Goal: Book appointment/travel/reservation

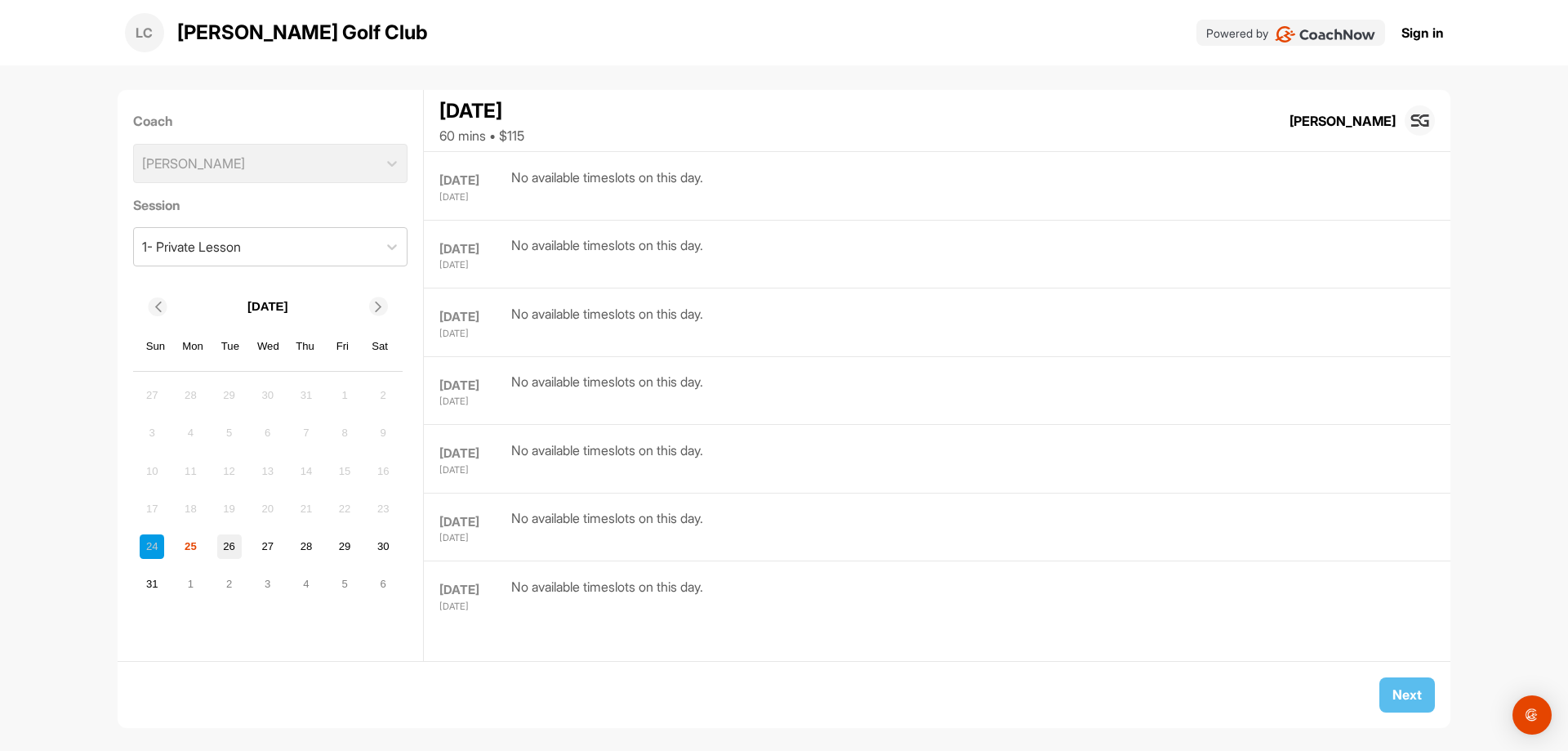
click at [226, 550] on div "26" at bounding box center [229, 546] width 24 height 24
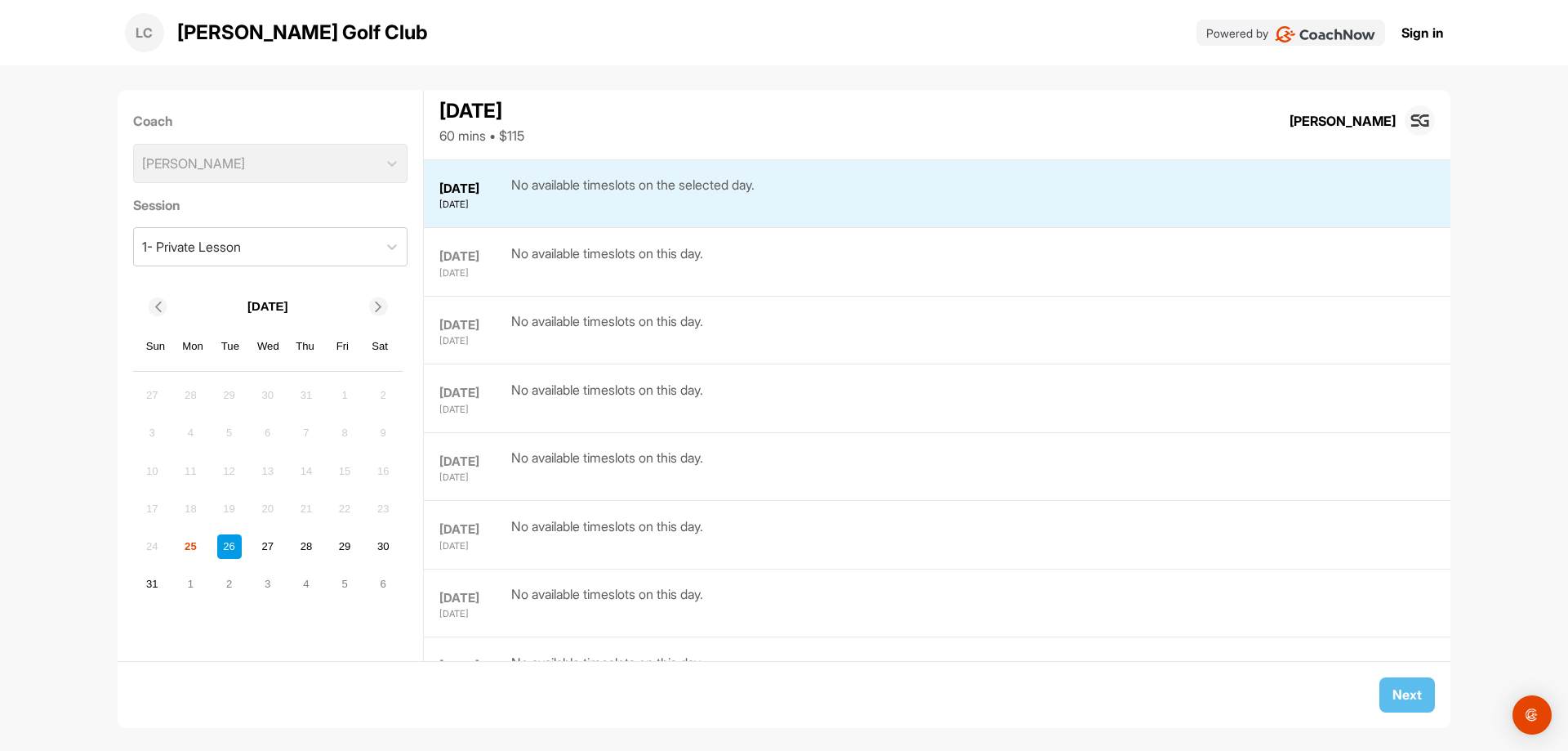
scroll to position [69, 0]
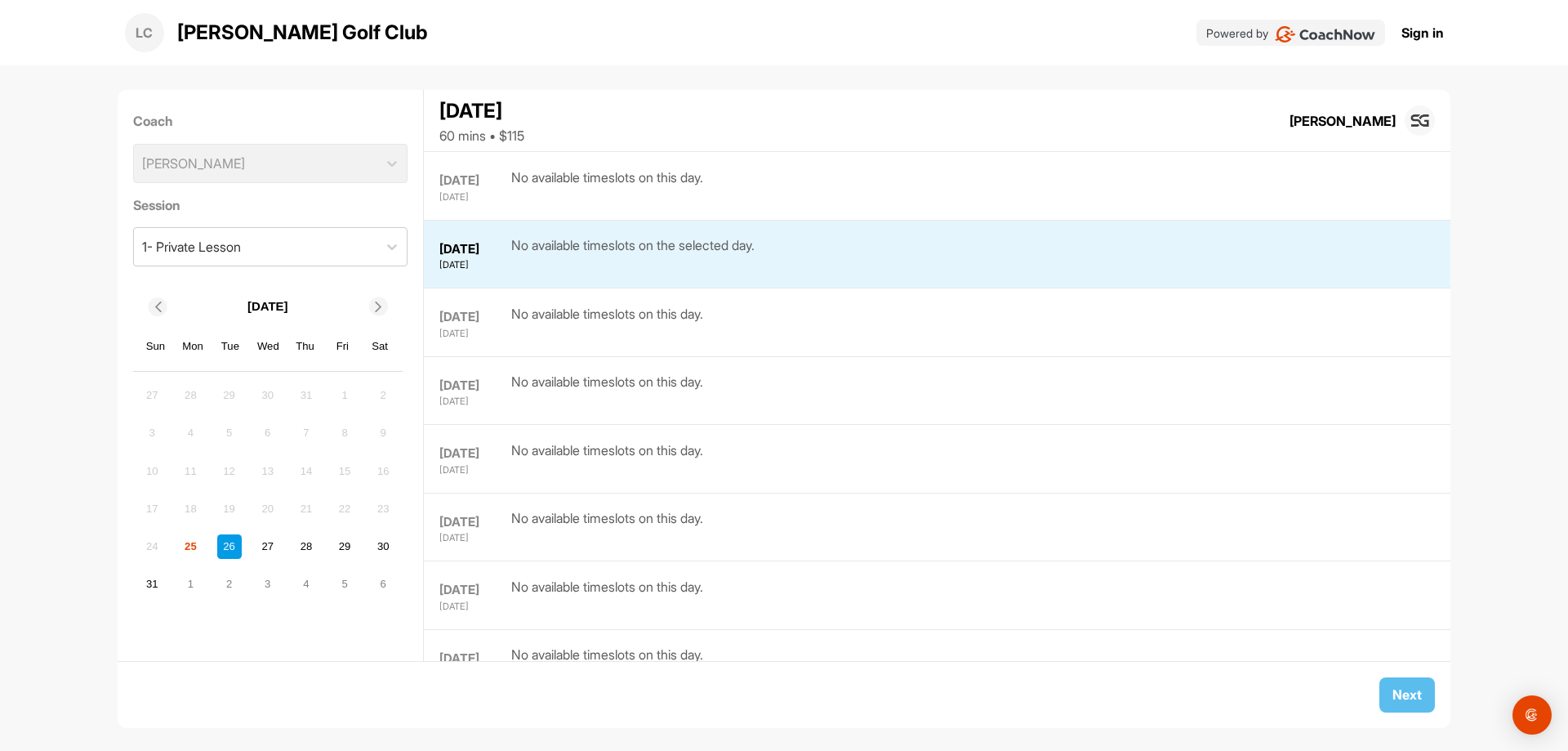
scroll to position [69, 0]
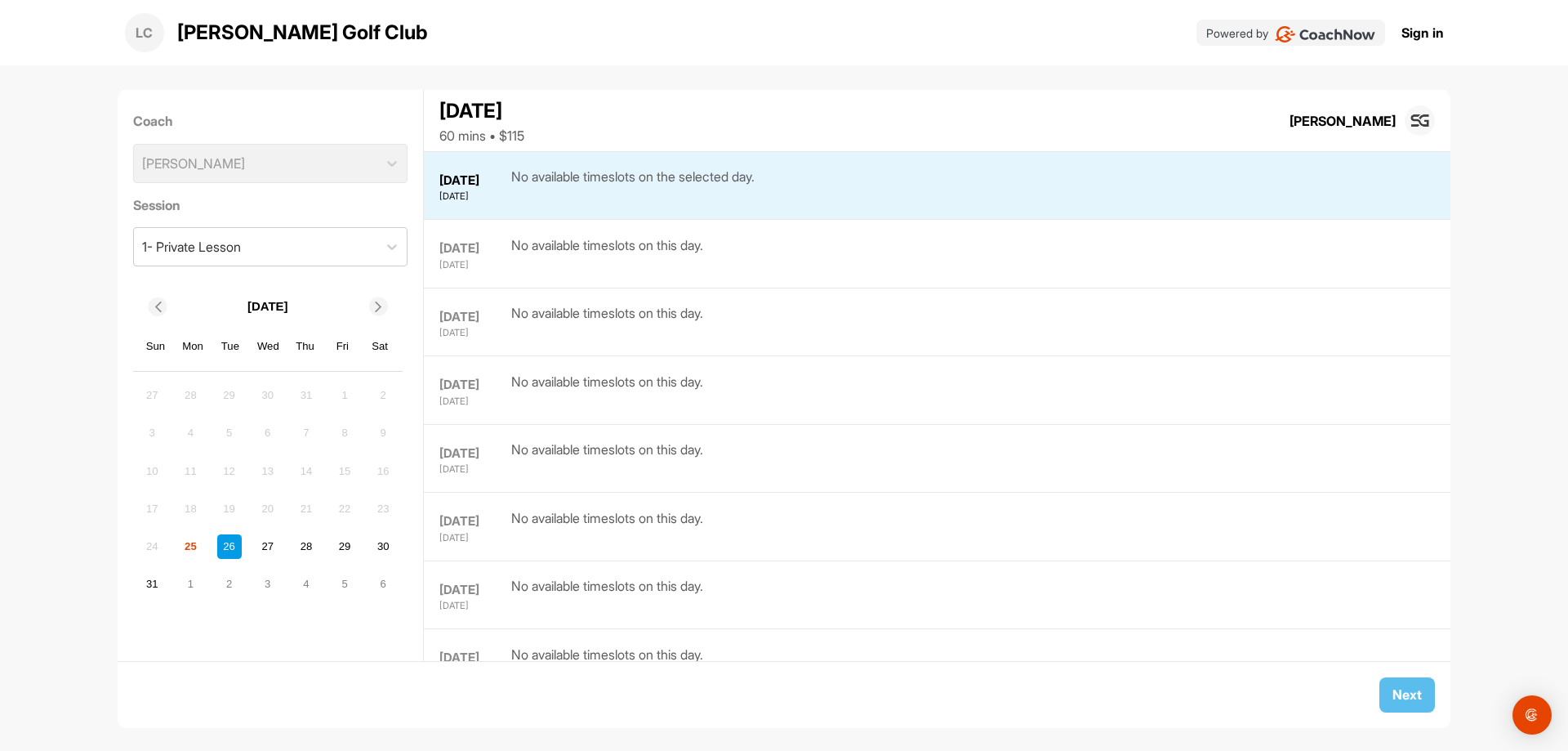
click at [542, 245] on div "No available timeslots on this day." at bounding box center [607, 253] width 192 height 37
click at [542, 188] on div "No available timeslots on the selected day." at bounding box center [633, 185] width 244 height 37
click at [593, 313] on div "No available timeslots on this day." at bounding box center [607, 321] width 192 height 37
click at [303, 549] on div "28" at bounding box center [305, 546] width 24 height 24
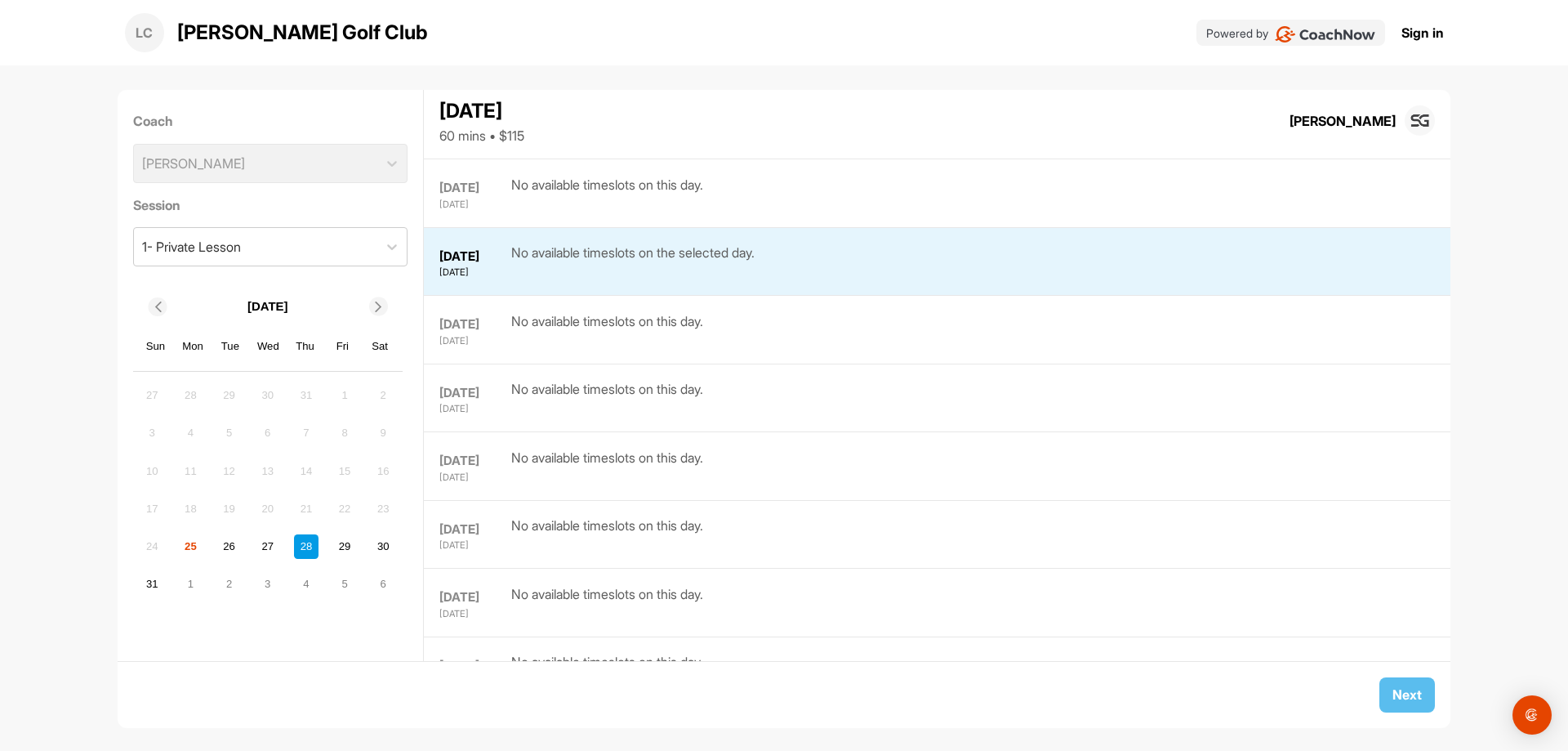
scroll to position [205, 0]
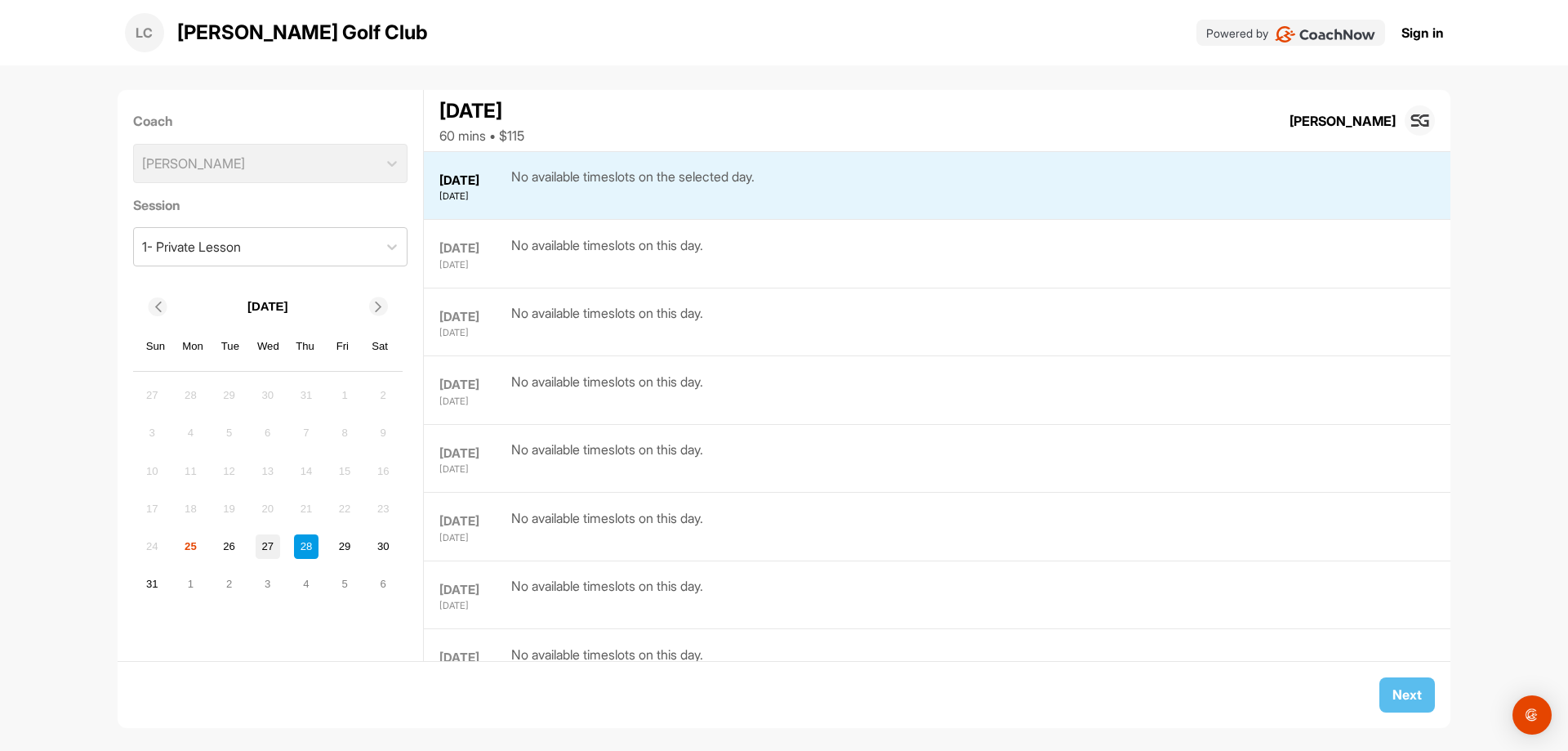
click at [271, 547] on div "27" at bounding box center [267, 546] width 24 height 24
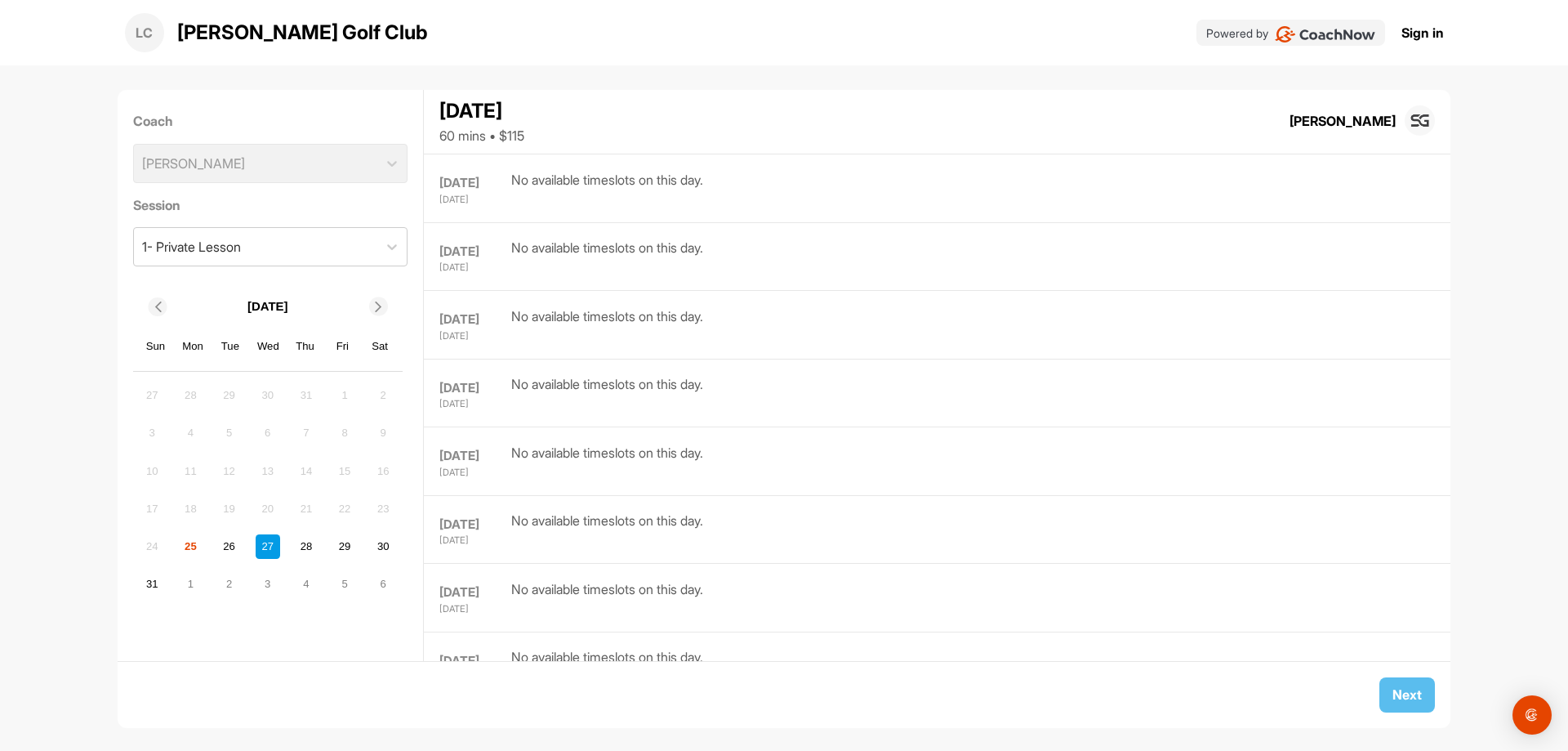
scroll to position [0, 0]
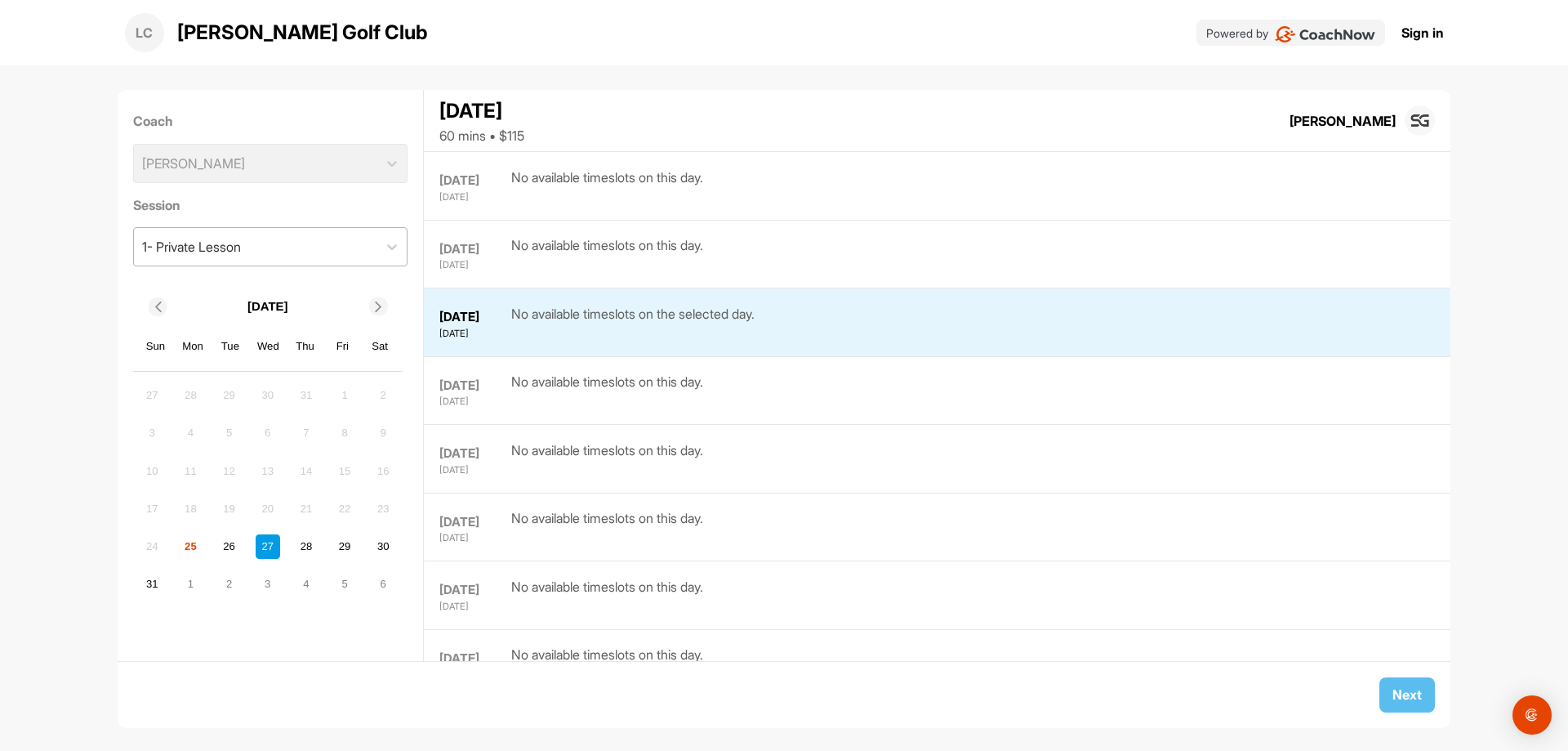
click at [288, 256] on div "1- Private Lesson" at bounding box center [256, 246] width 245 height 38
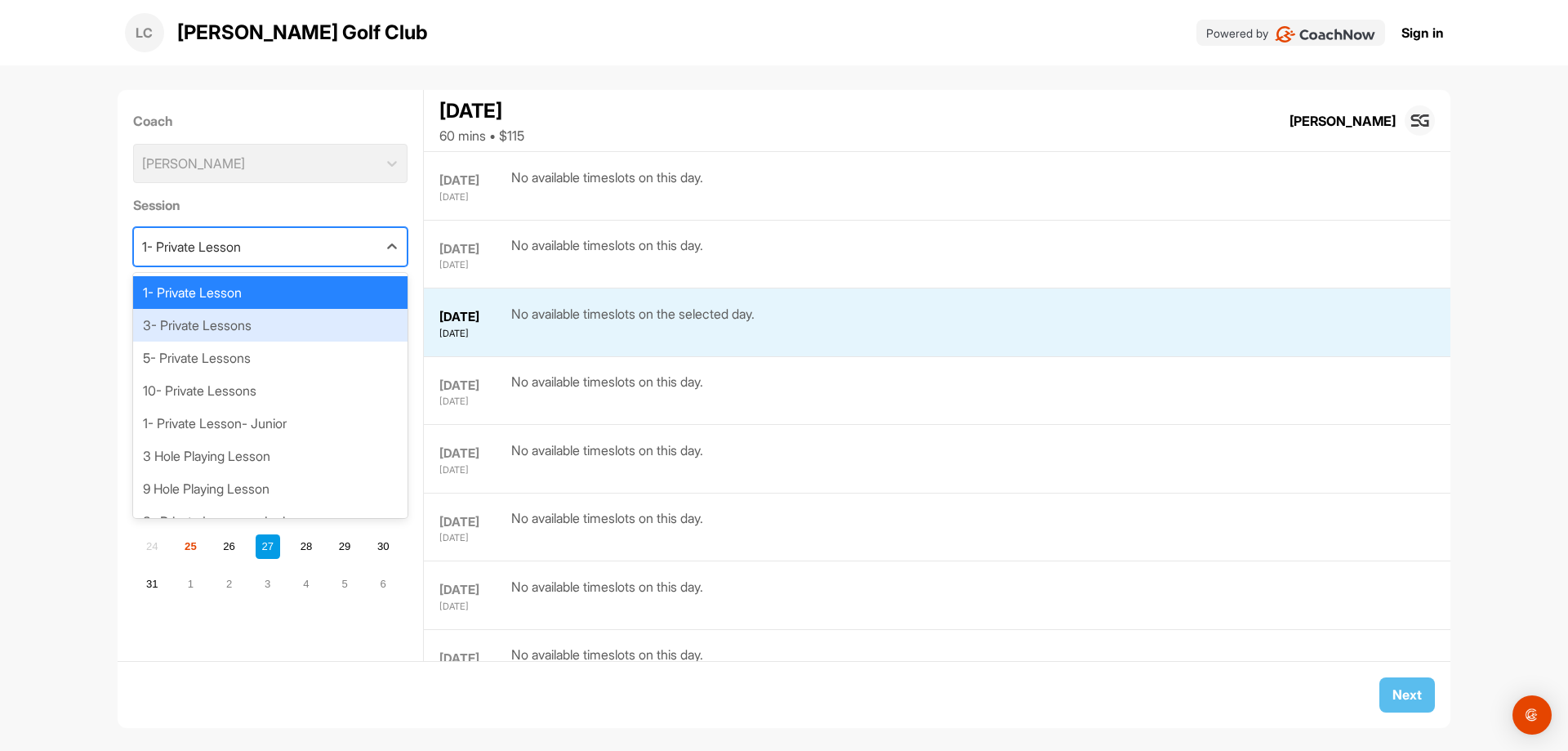
click at [282, 318] on div "3- Private Lessons" at bounding box center [271, 325] width 275 height 33
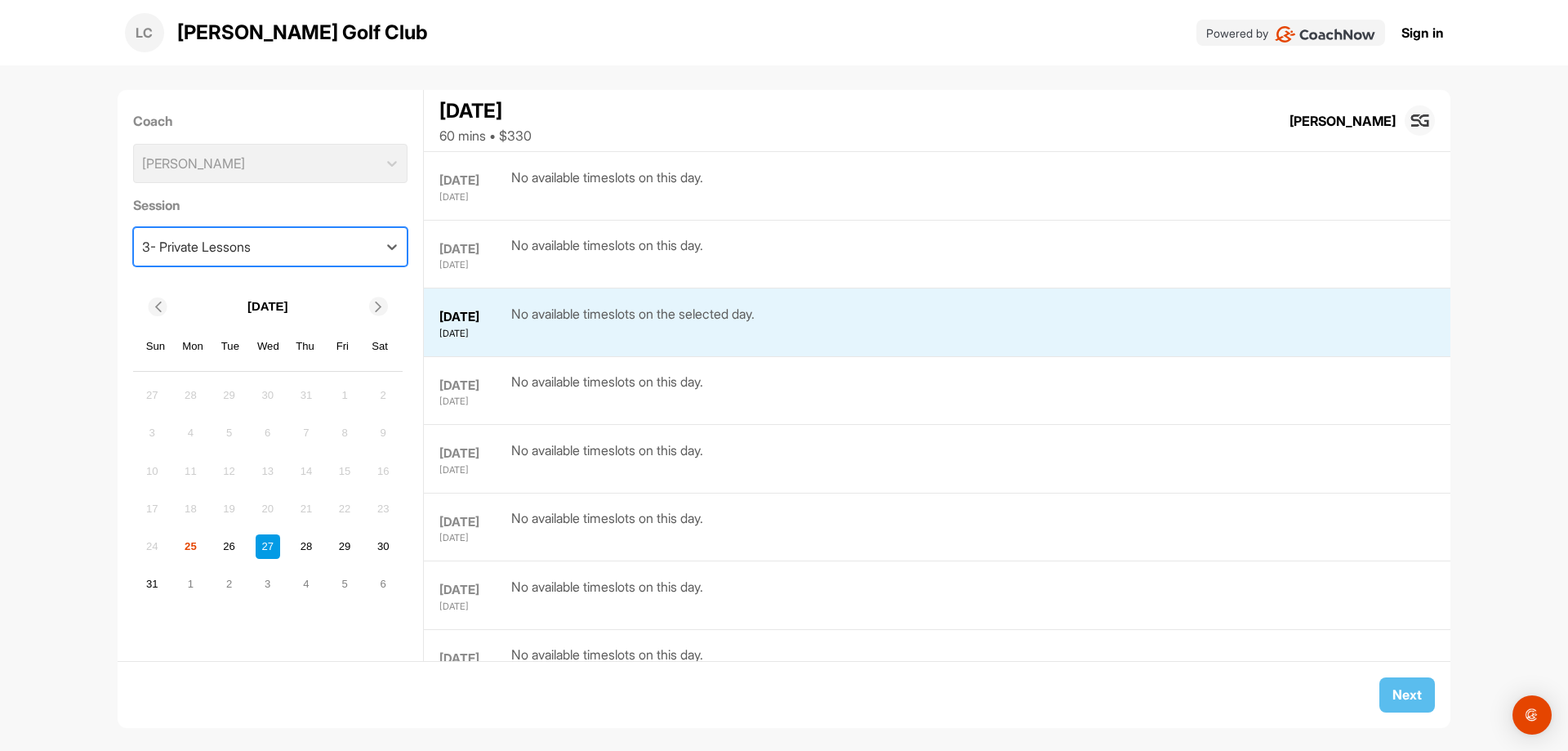
scroll to position [137, 0]
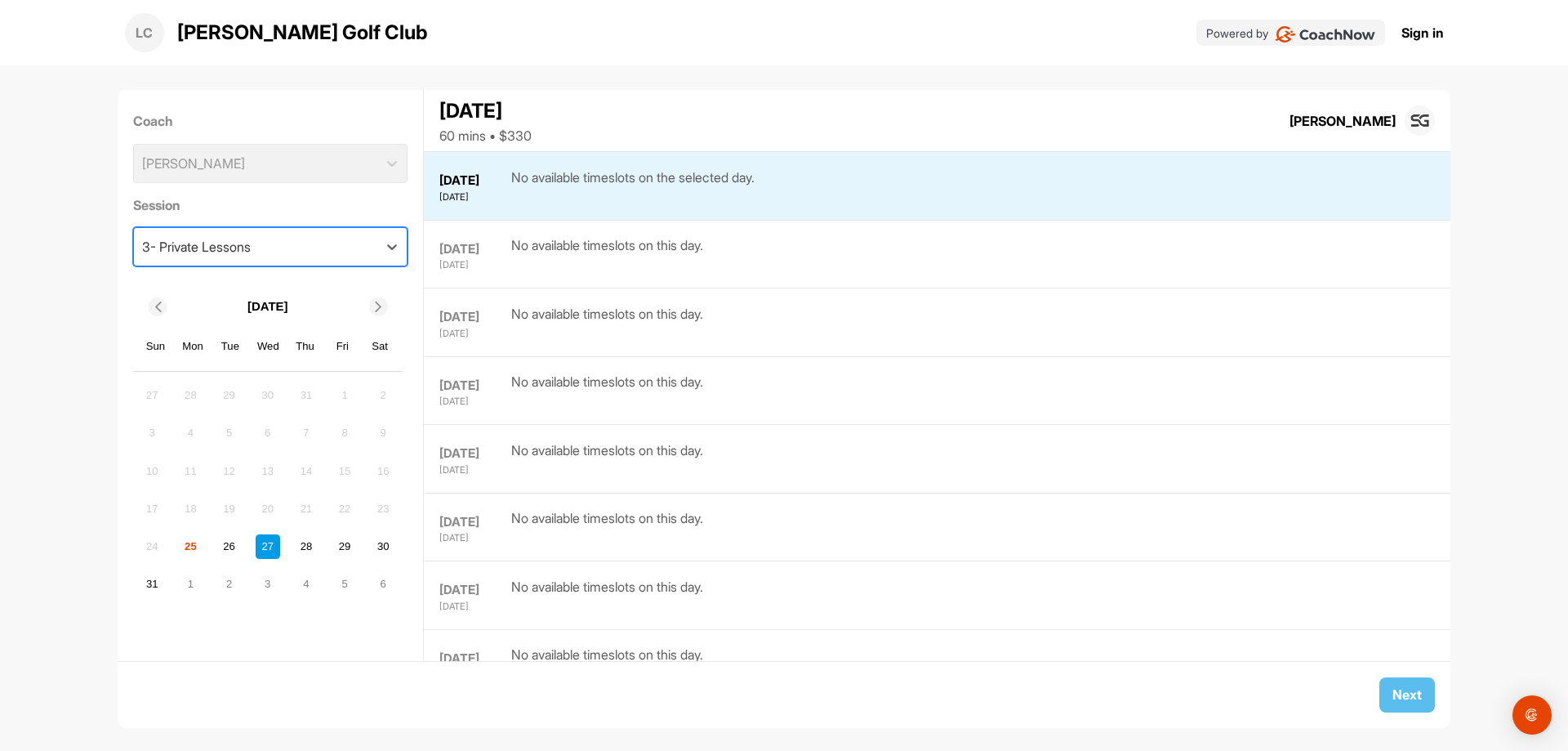
click at [296, 245] on div "3- Private Lessons" at bounding box center [256, 246] width 245 height 38
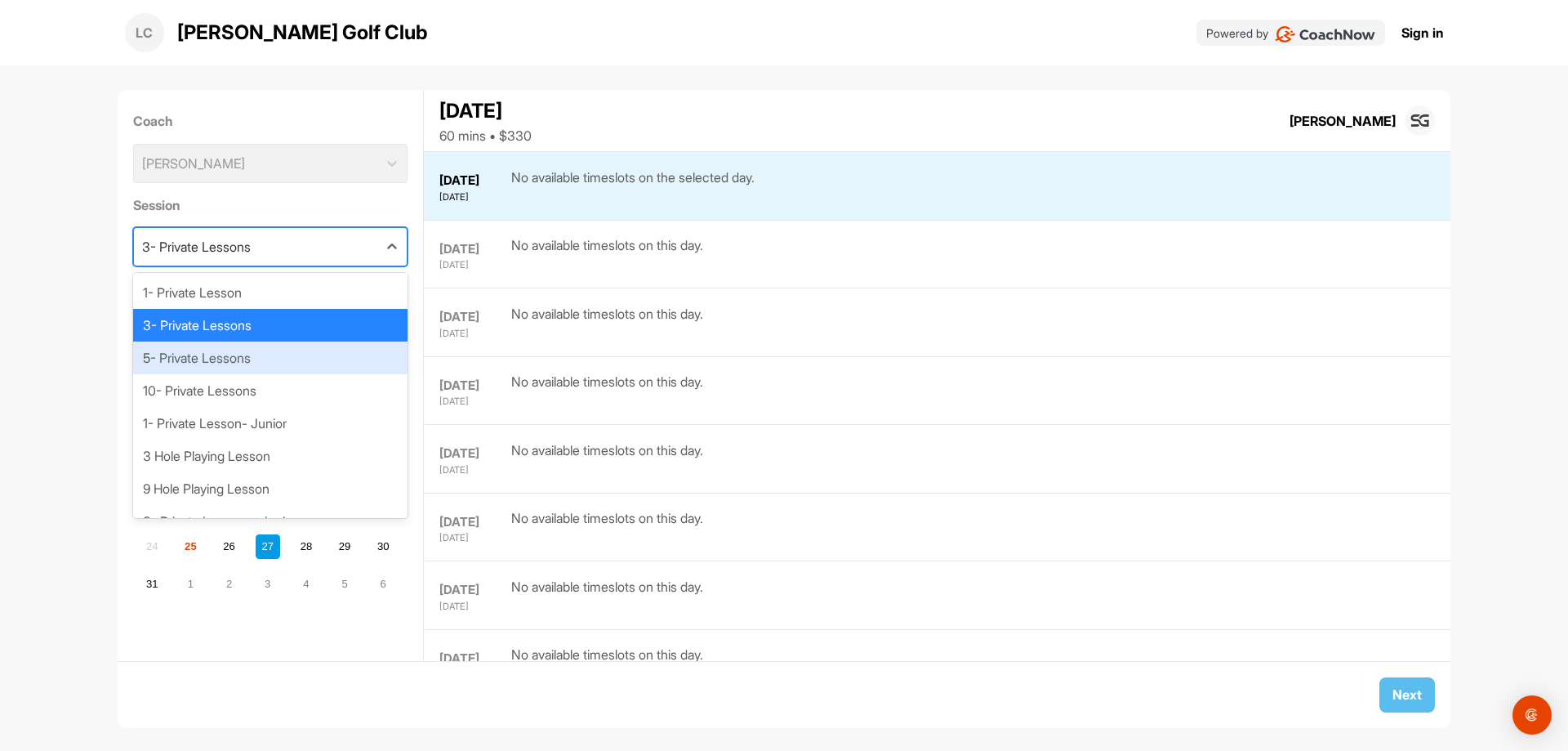
click at [258, 347] on div "5- Private Lessons" at bounding box center [271, 357] width 275 height 33
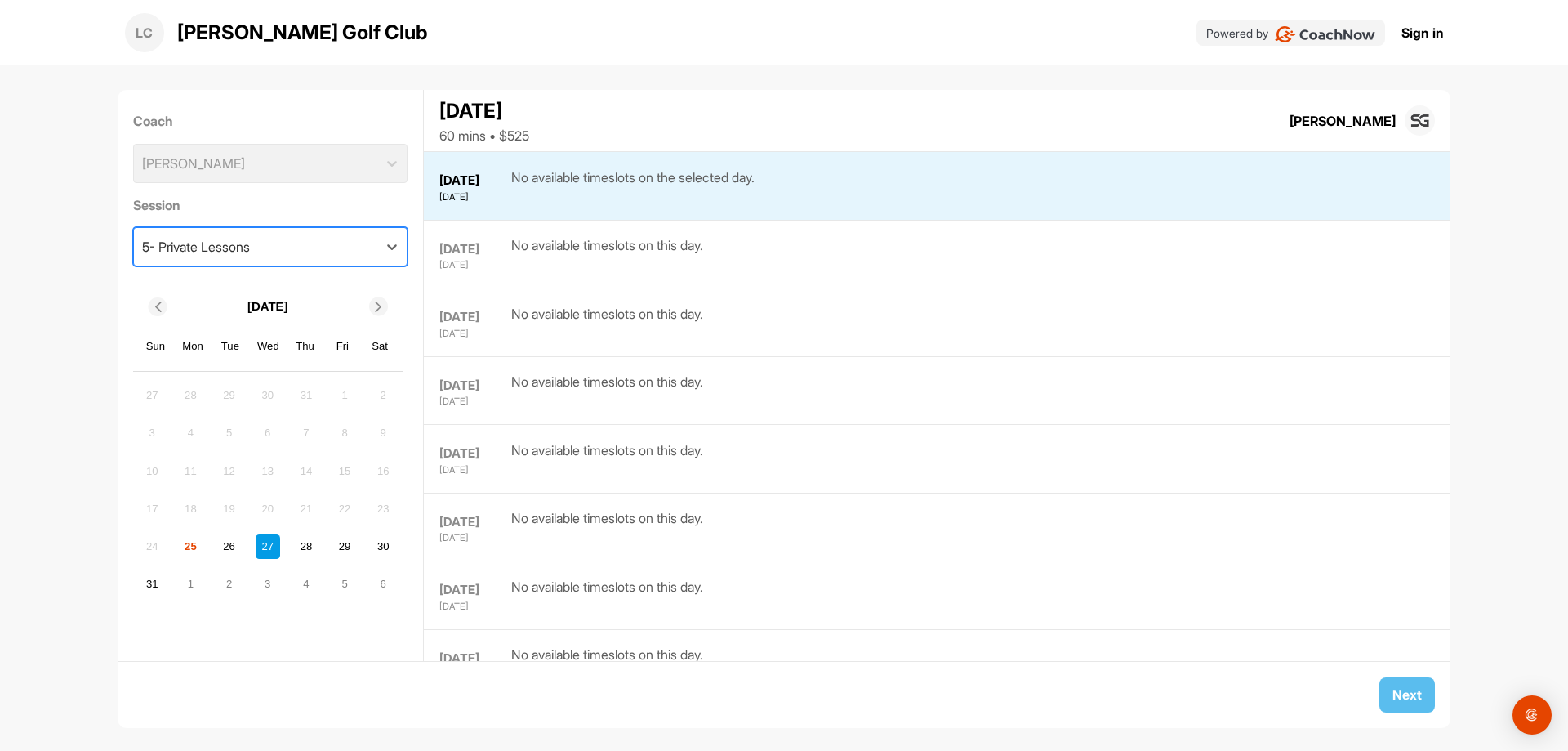
click at [260, 246] on div "5- Private Lessons" at bounding box center [256, 246] width 245 height 38
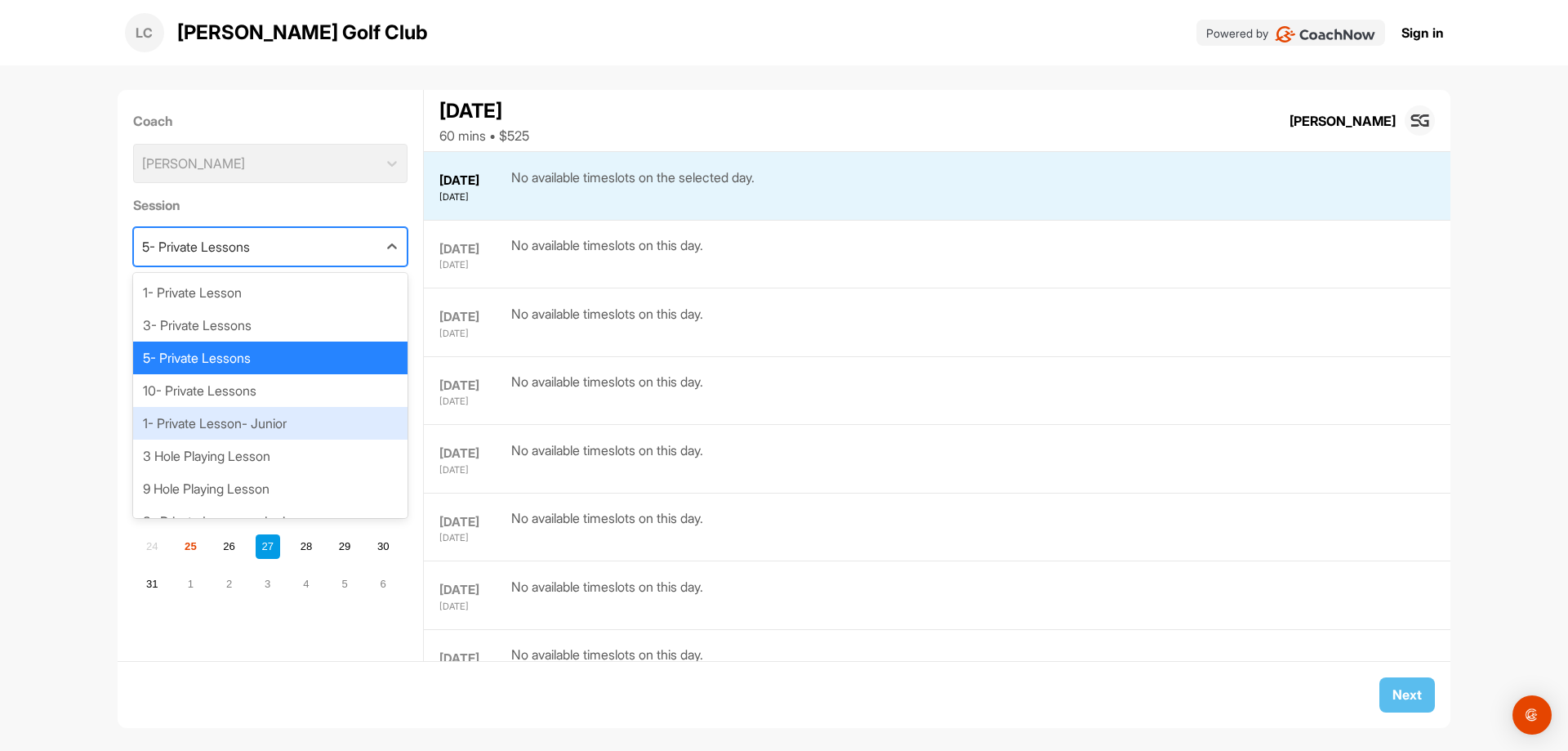
click at [261, 427] on div "1- Private Lesson- Junior" at bounding box center [271, 423] width 275 height 33
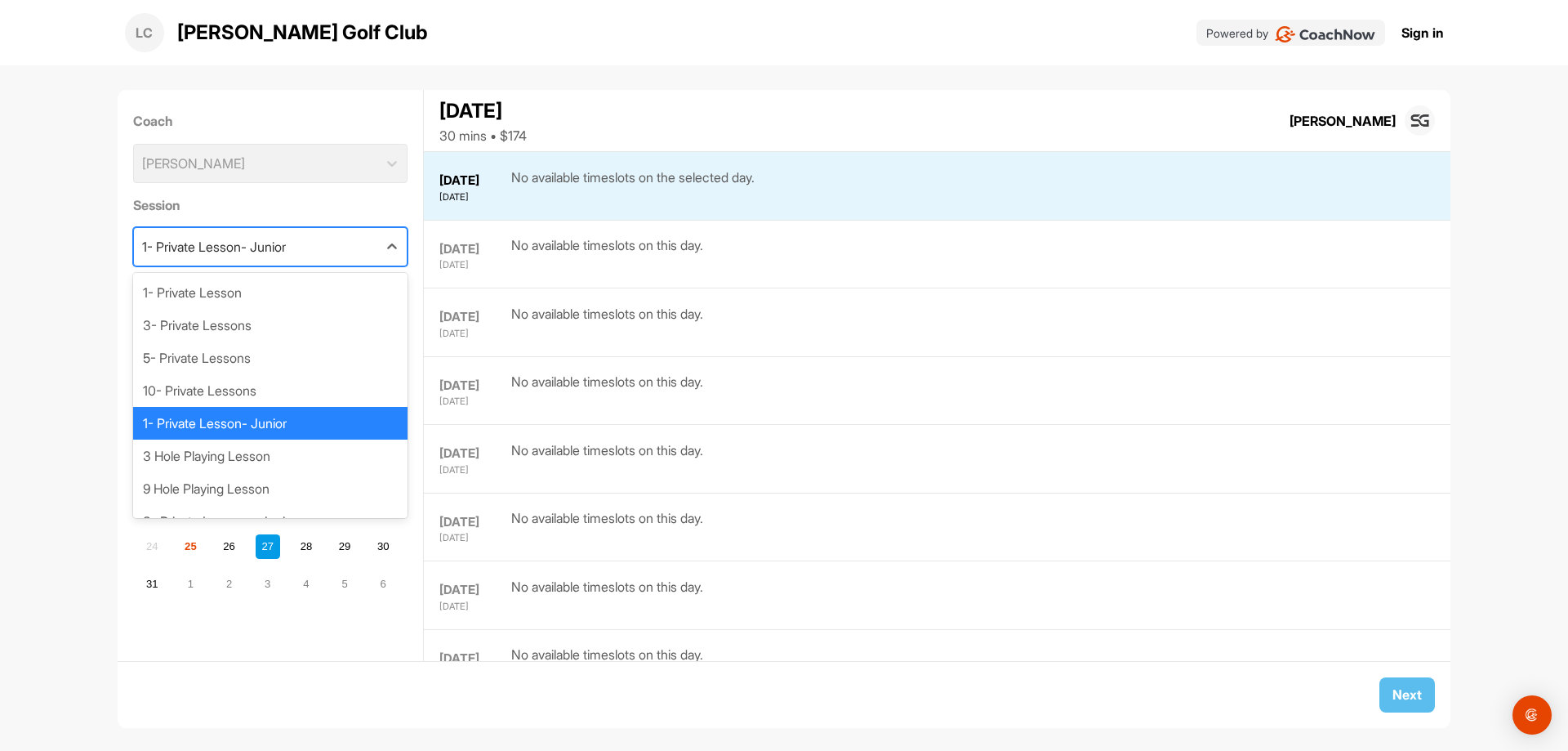
click at [286, 244] on div "1- Private Lesson- Junior" at bounding box center [213, 246] width 144 height 20
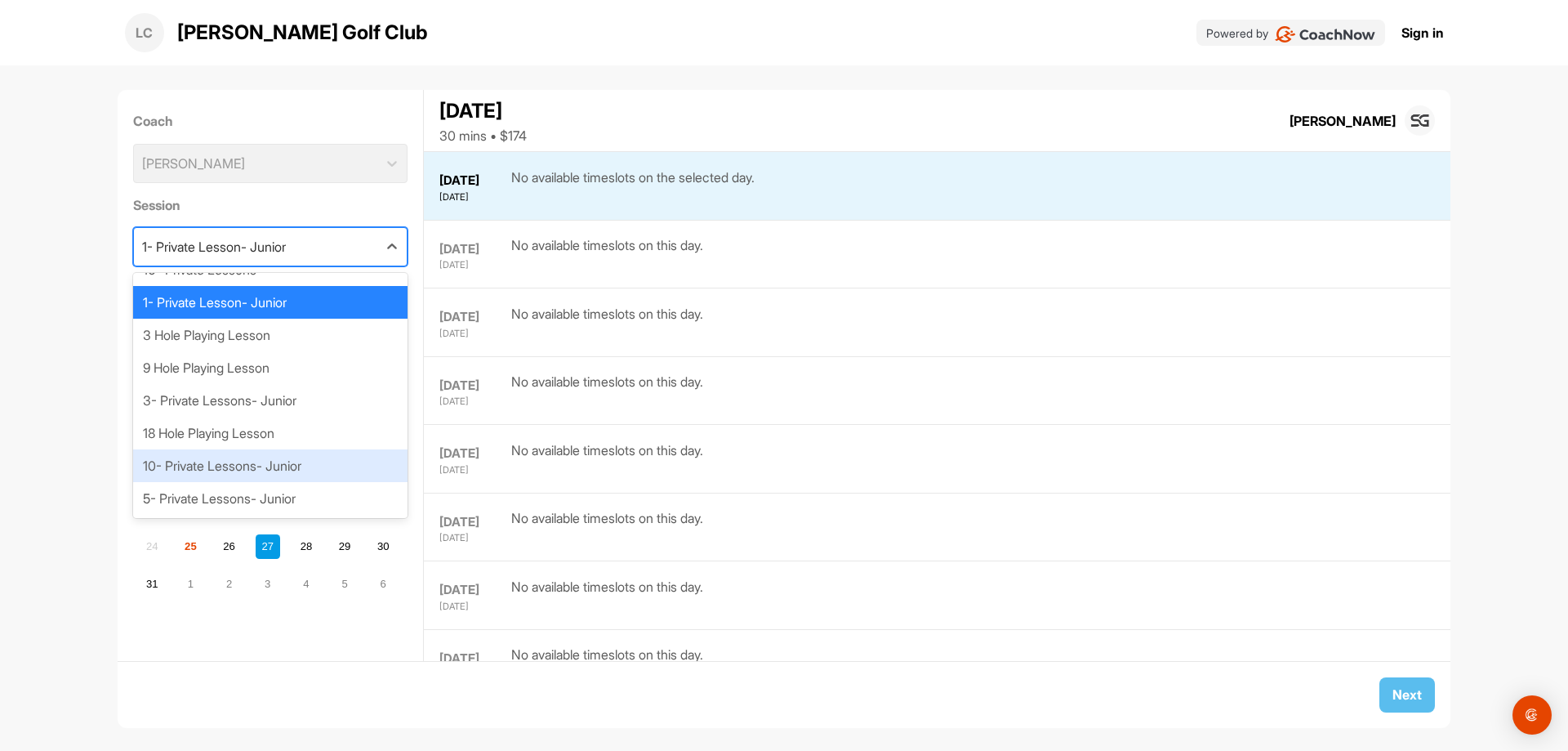
click at [253, 477] on div "10- Private Lessons- Junior" at bounding box center [271, 465] width 275 height 33
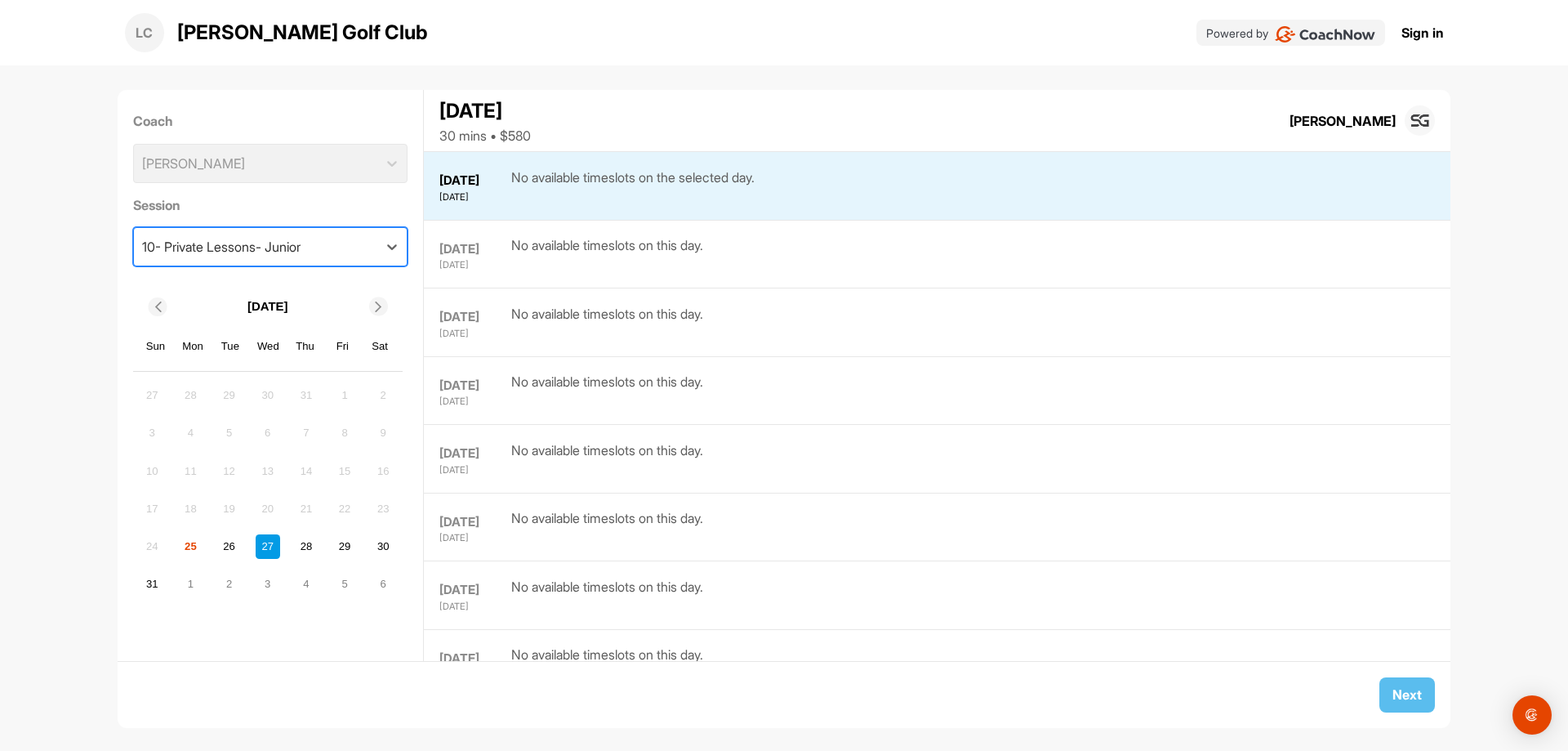
scroll to position [137, 0]
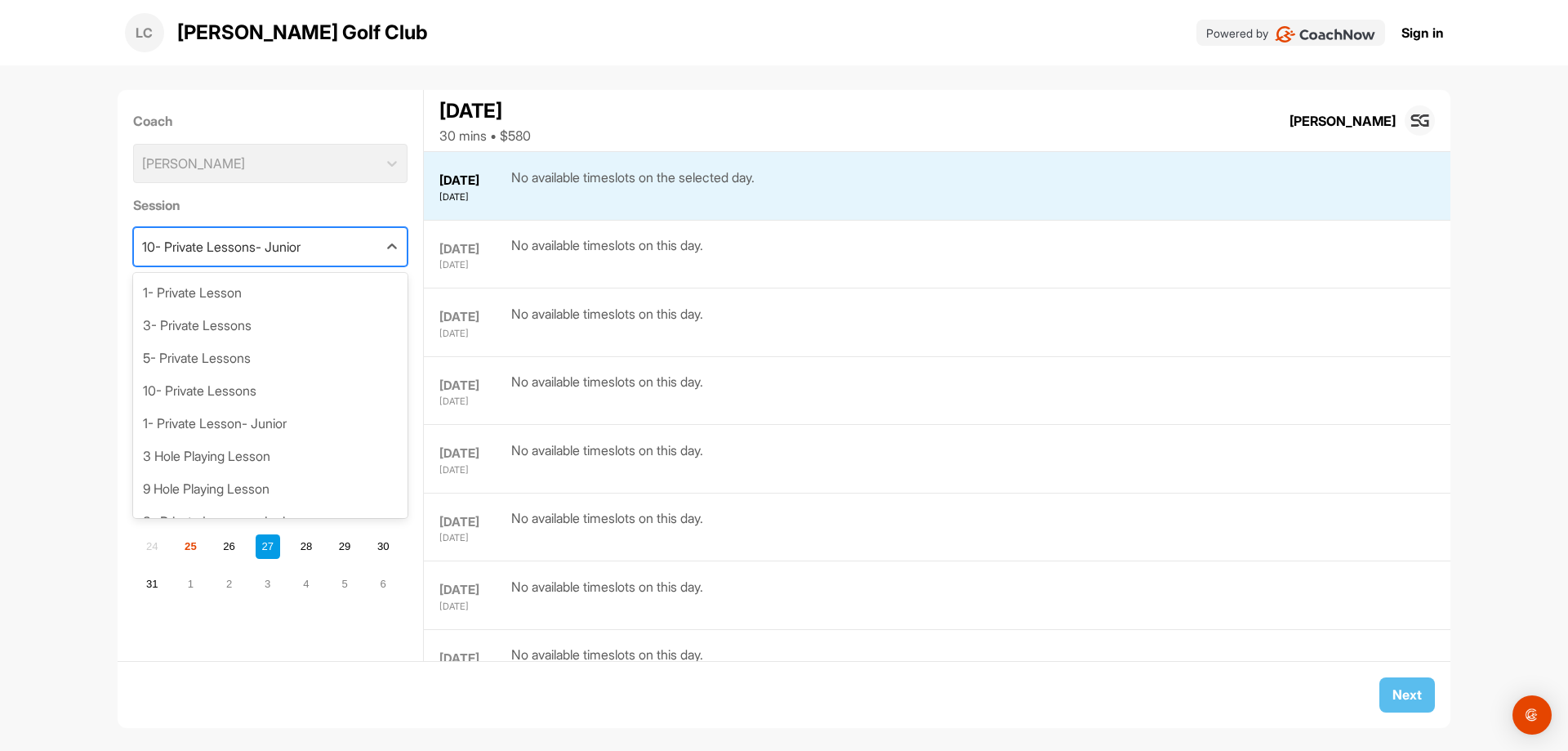
click at [301, 237] on div "10- Private Lessons- Junior" at bounding box center [221, 246] width 158 height 20
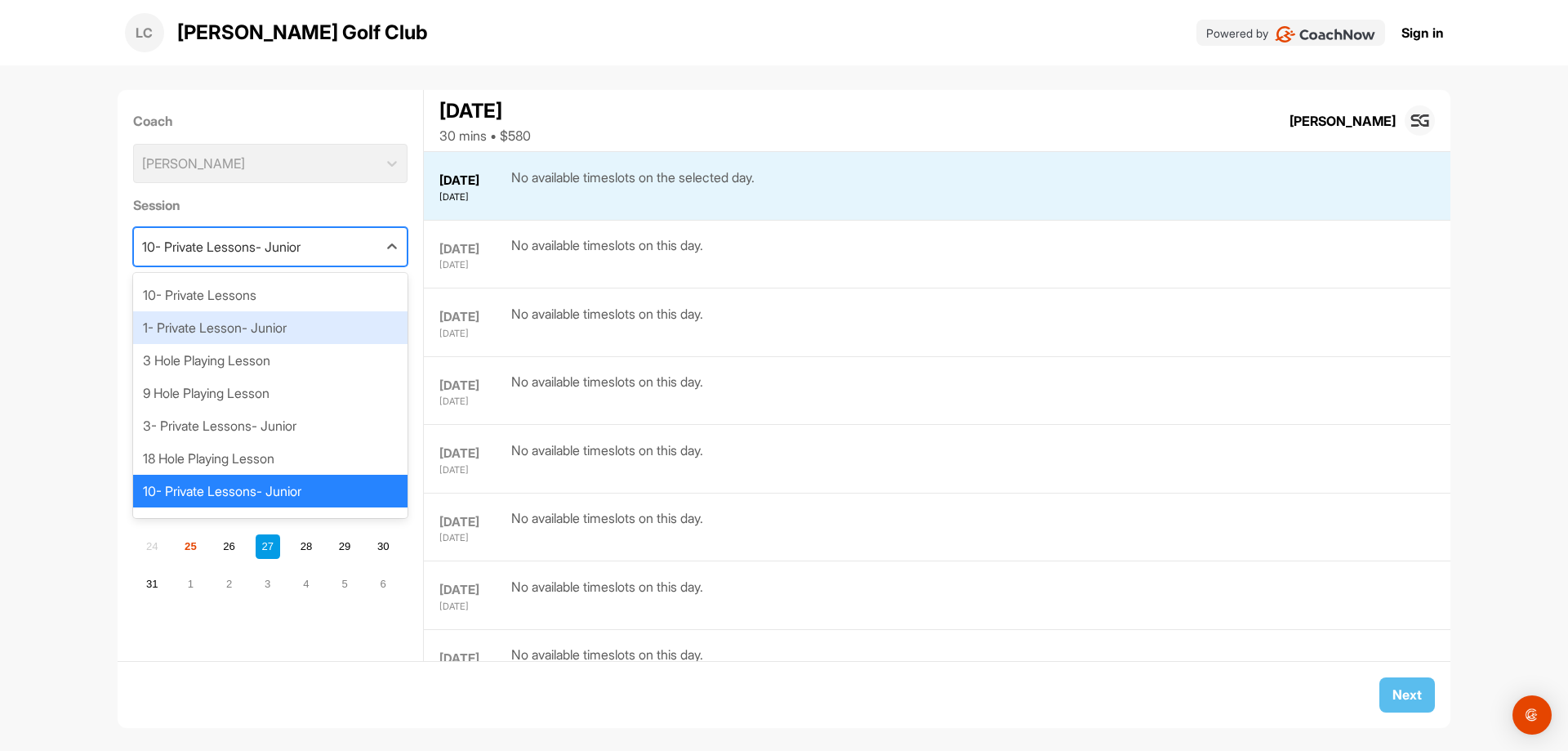
scroll to position [0, 0]
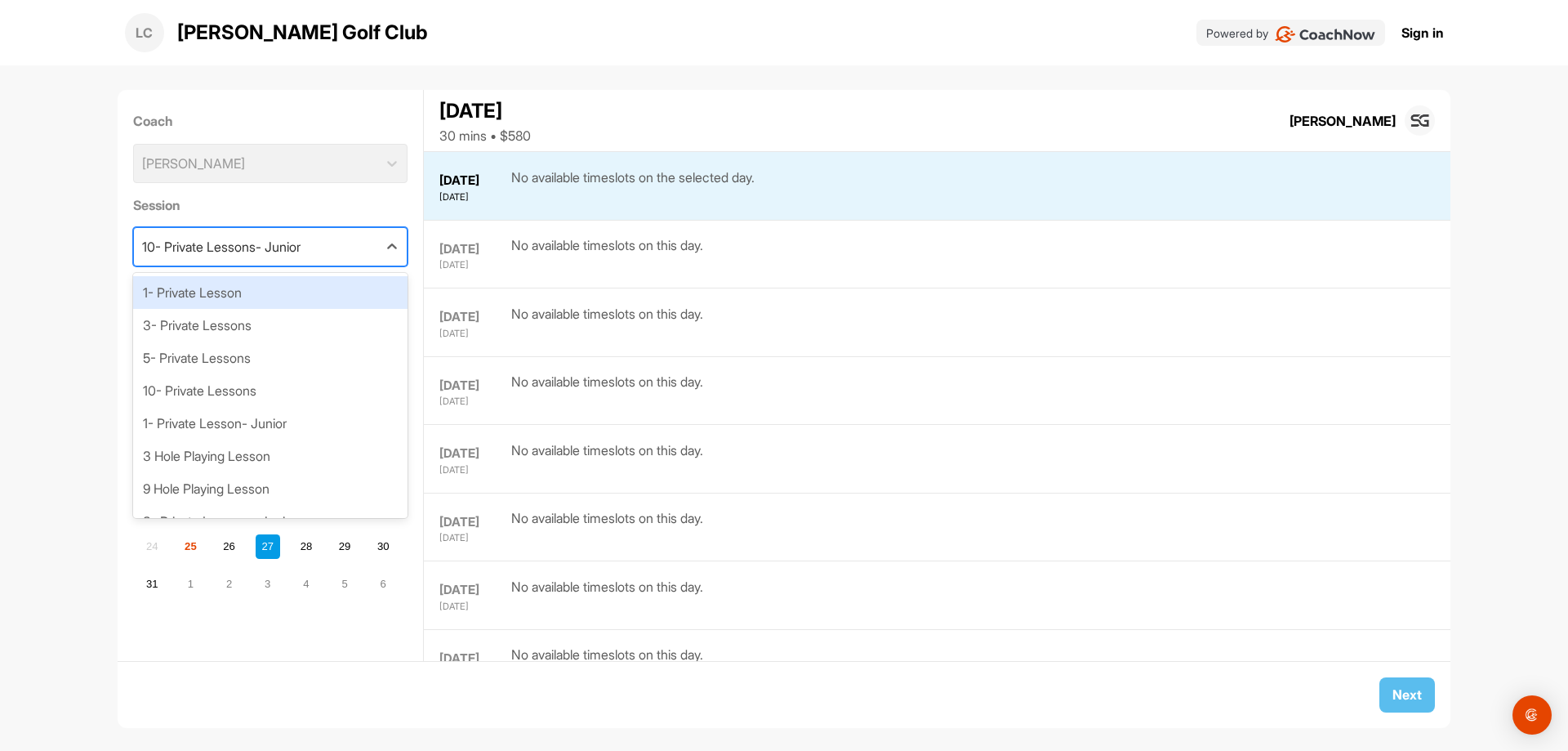
click at [313, 284] on div "1- Private Lesson" at bounding box center [271, 292] width 275 height 33
